Goal: Task Accomplishment & Management: Manage account settings

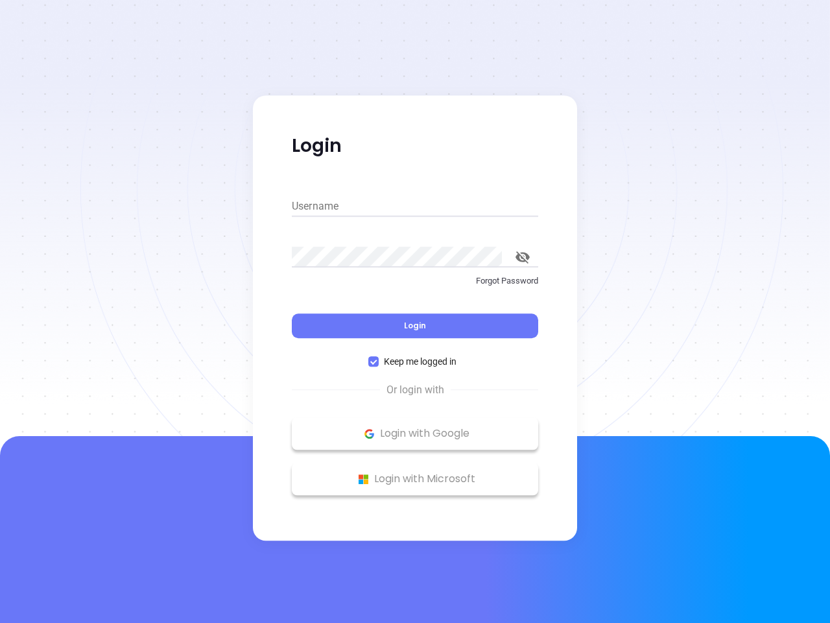
click at [415, 311] on div "Login" at bounding box center [415, 318] width 246 height 40
click at [415, 206] on input "Username" at bounding box center [415, 206] width 246 height 21
click at [523, 257] on icon "toggle password visibility" at bounding box center [523, 257] width 14 height 12
click at [415, 326] on span "Login" at bounding box center [415, 325] width 22 height 11
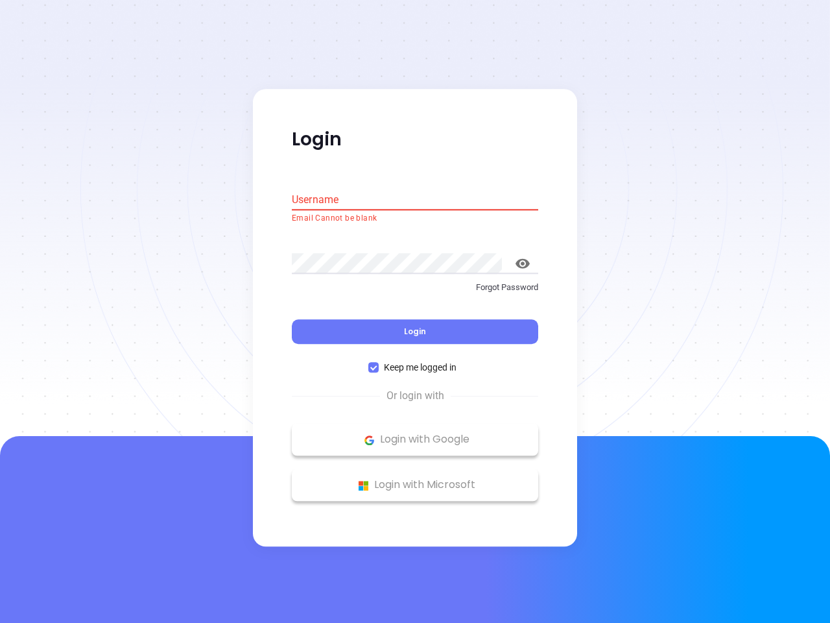
click at [415, 361] on span "Keep me logged in" at bounding box center [420, 368] width 83 height 14
click at [379, 363] on input "Keep me logged in" at bounding box center [373, 368] width 10 height 10
checkbox input "false"
click at [415, 433] on p "Login with Google" at bounding box center [414, 439] width 233 height 19
click at [415, 479] on p "Login with Microsoft" at bounding box center [414, 484] width 233 height 19
